Goal: Task Accomplishment & Management: Use online tool/utility

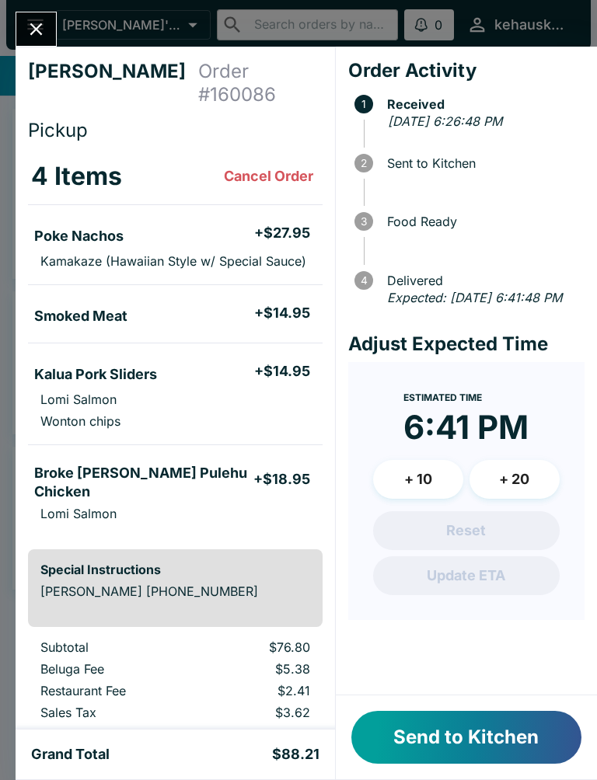
click at [416, 718] on button "Send to Kitchen" at bounding box center [466, 737] width 230 height 53
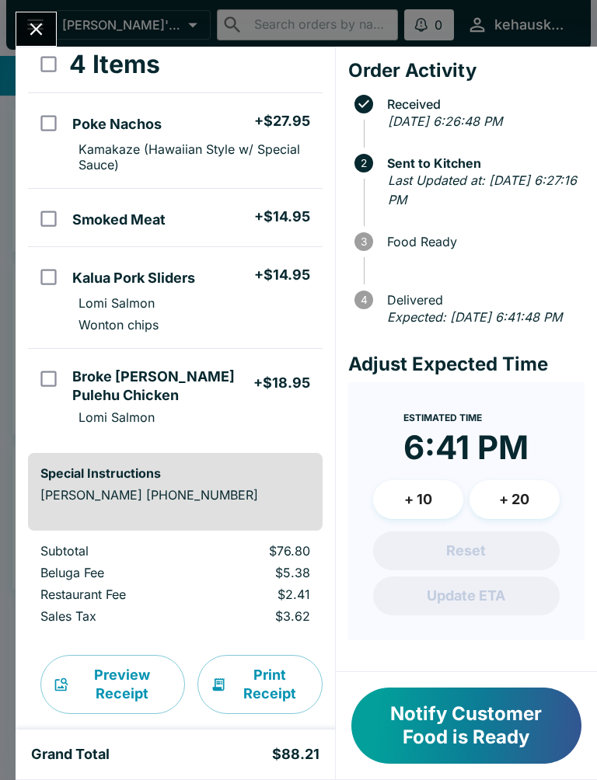
scroll to position [111, 0]
click at [453, 713] on button "Notify Customer Food is Ready" at bounding box center [466, 725] width 230 height 76
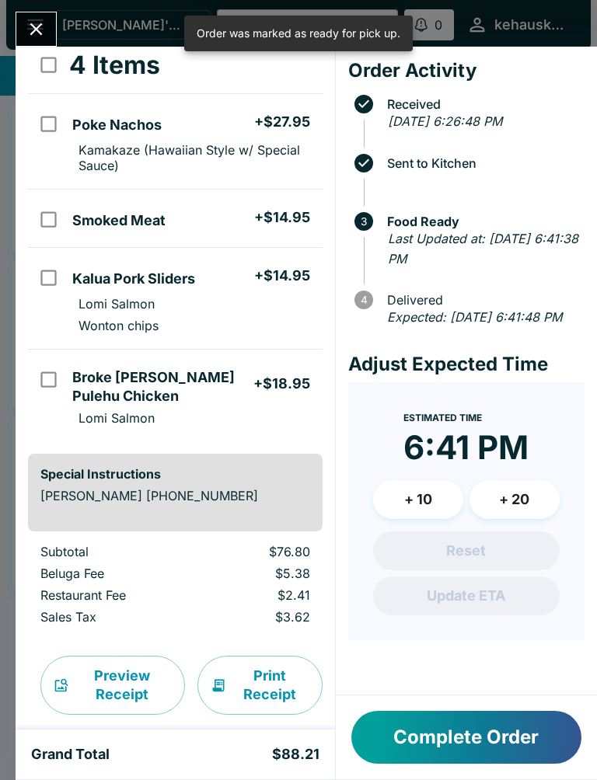
click at [470, 724] on button "Complete Order" at bounding box center [466, 737] width 230 height 53
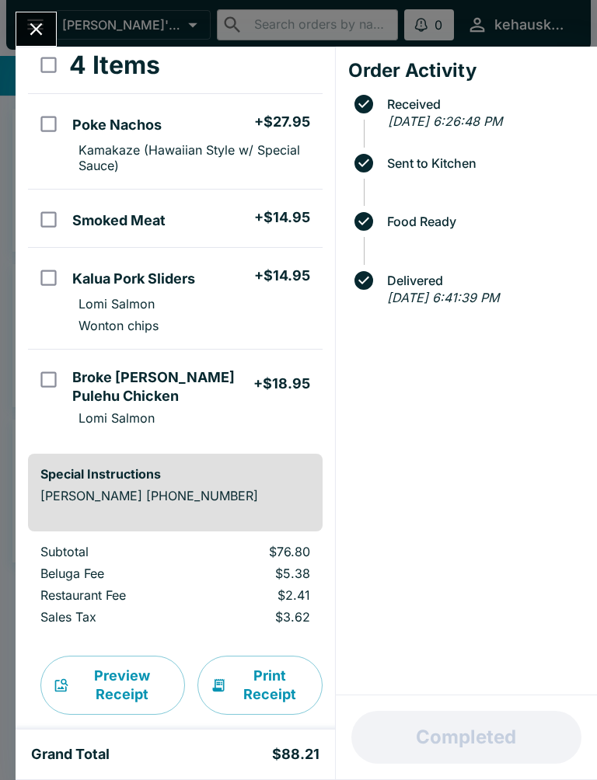
click at [38, 16] on button "Close" at bounding box center [36, 28] width 40 height 33
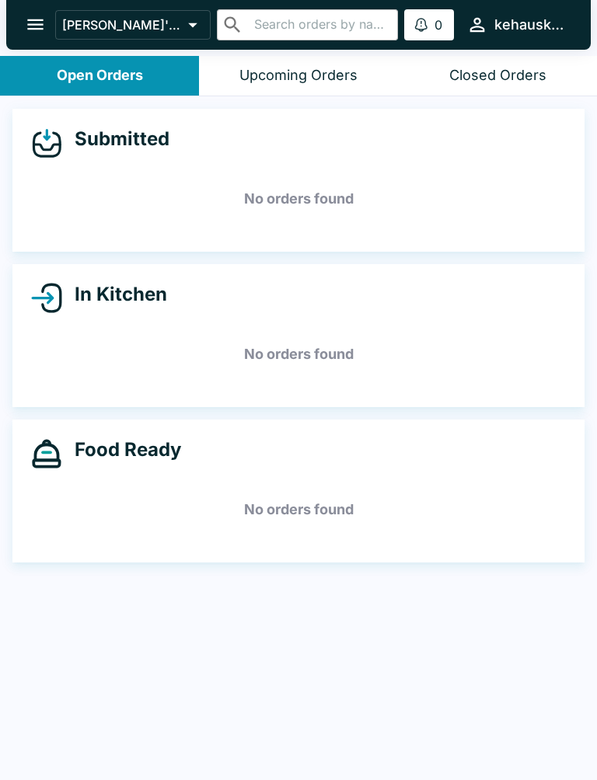
click at [33, 25] on icon "open drawer" at bounding box center [35, 24] width 16 height 11
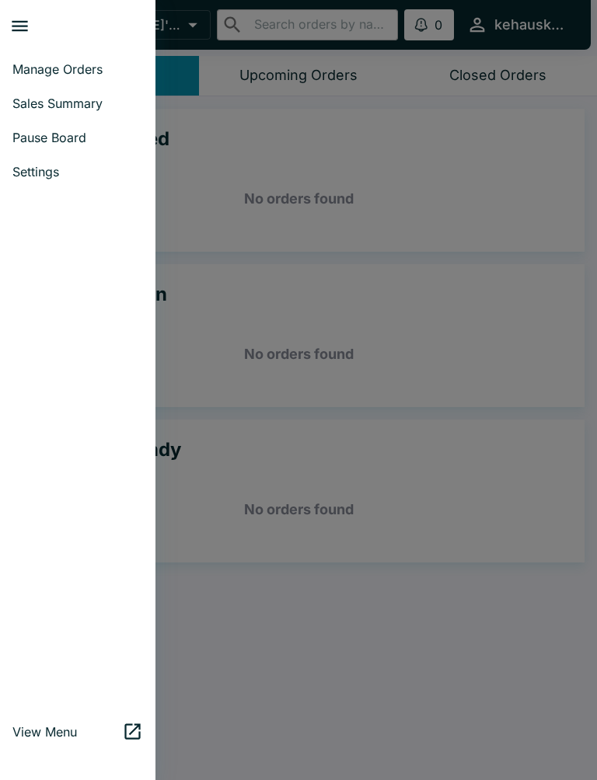
click at [100, 96] on span "Sales Summary" at bounding box center [77, 104] width 130 height 16
select select "03:00"
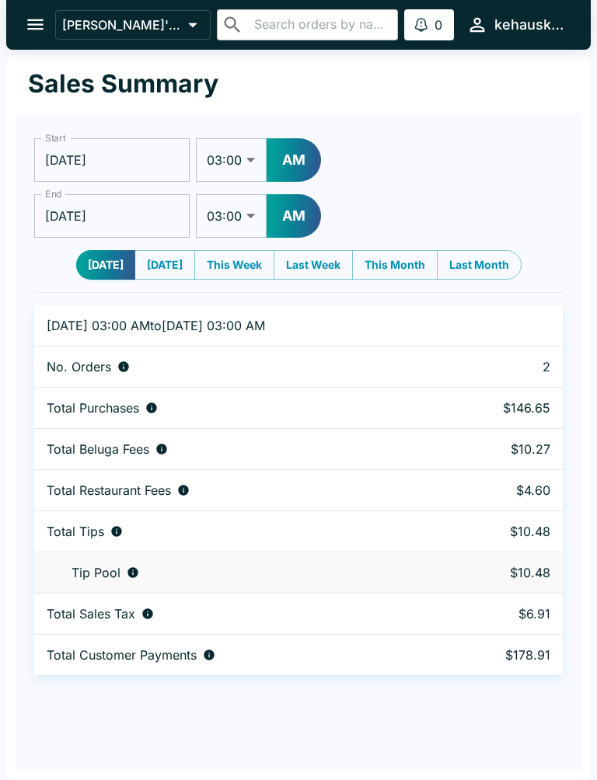
click at [30, 6] on button "open drawer" at bounding box center [36, 25] width 40 height 40
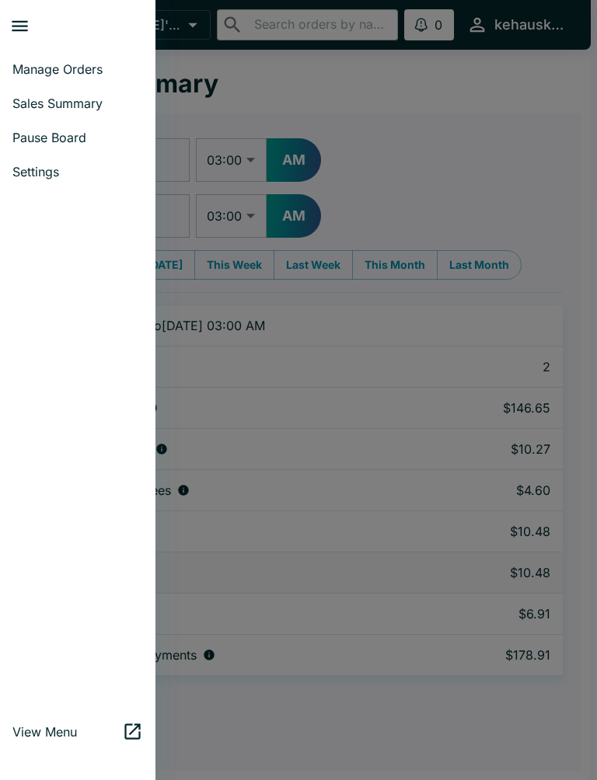
click at [93, 62] on span "Manage Orders" at bounding box center [77, 69] width 130 height 16
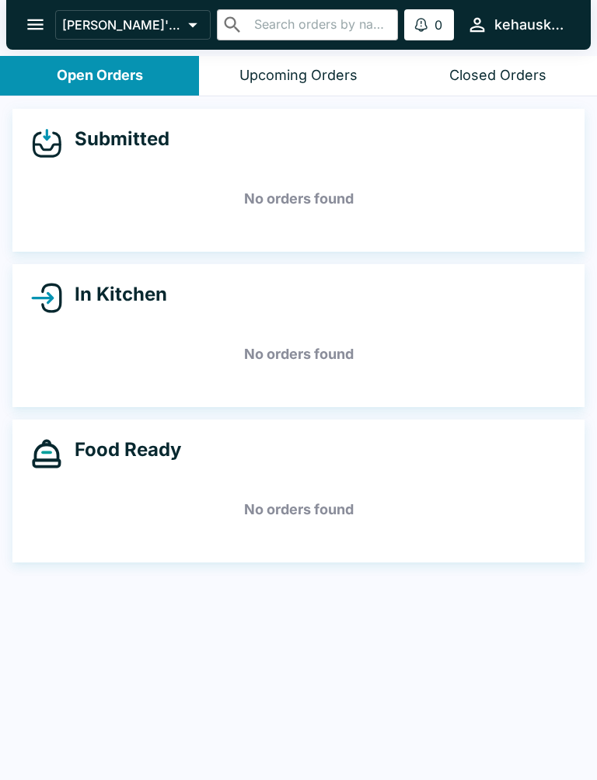
click at [473, 79] on div "Closed Orders" at bounding box center [497, 76] width 97 height 18
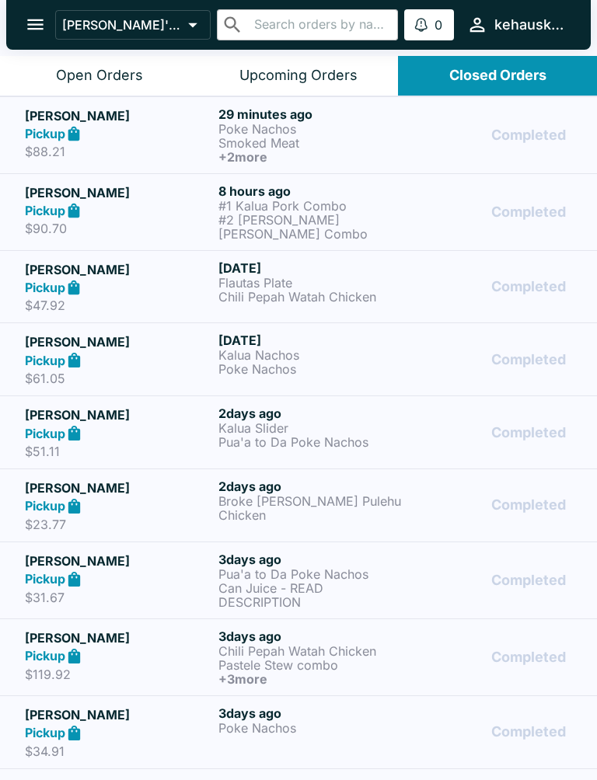
click at [64, 77] on div "Open Orders" at bounding box center [99, 76] width 87 height 18
